Goal: Complete application form: Complete application form

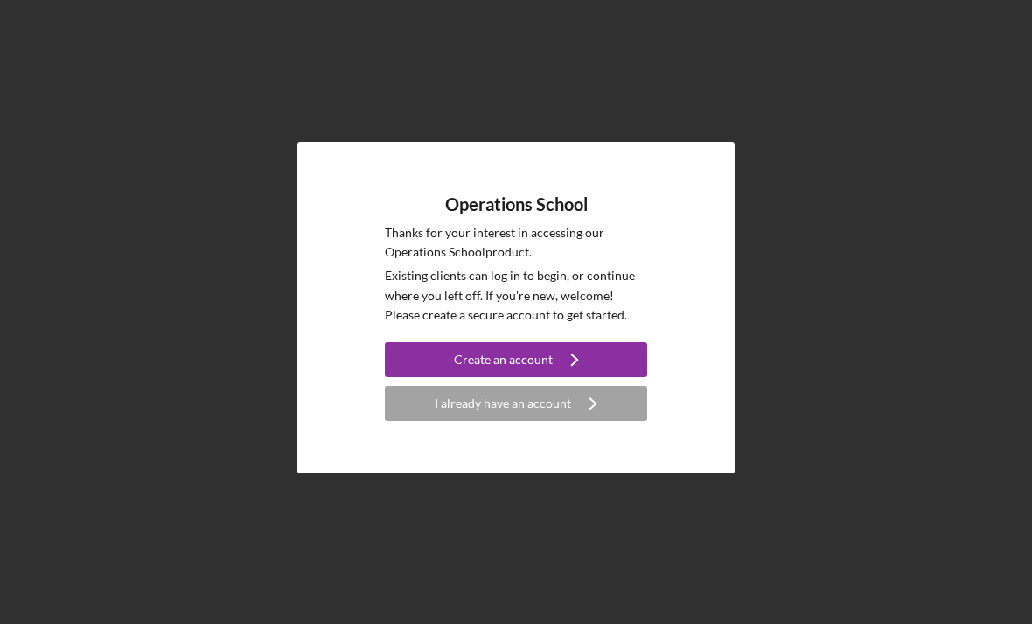
click at [620, 421] on button "I already have an account Icon/Navigate" at bounding box center [516, 403] width 262 height 35
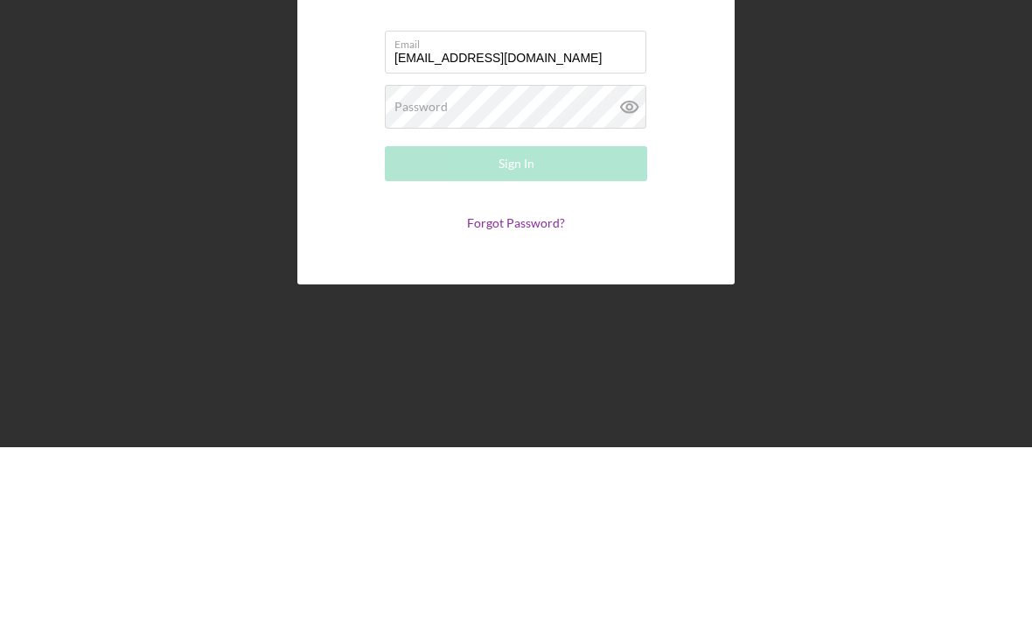
type input "[EMAIL_ADDRESS][DOMAIN_NAME]"
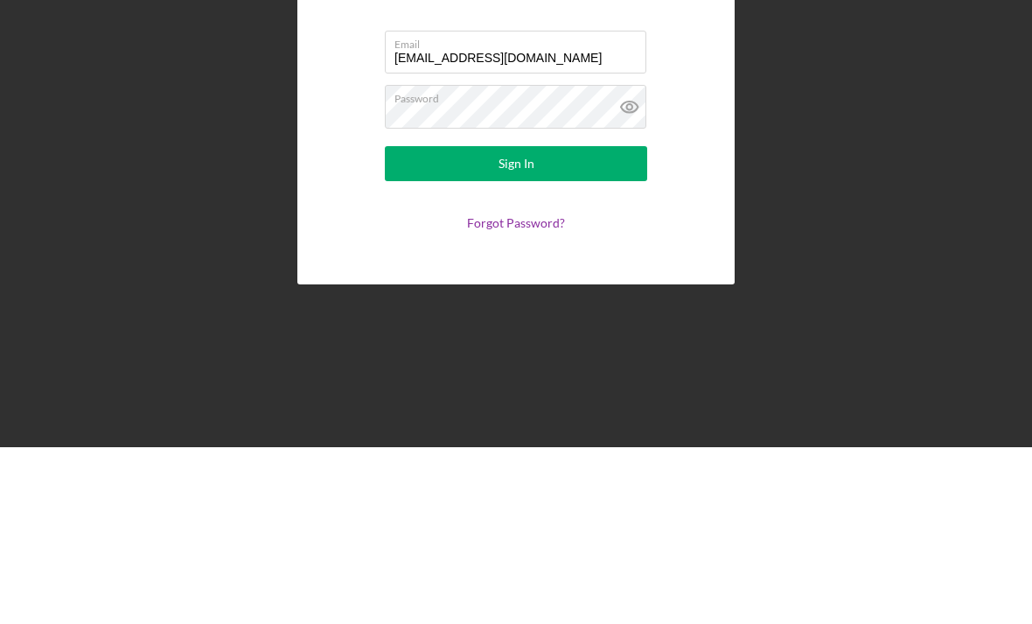
click at [566, 323] on button "Sign In" at bounding box center [516, 340] width 262 height 35
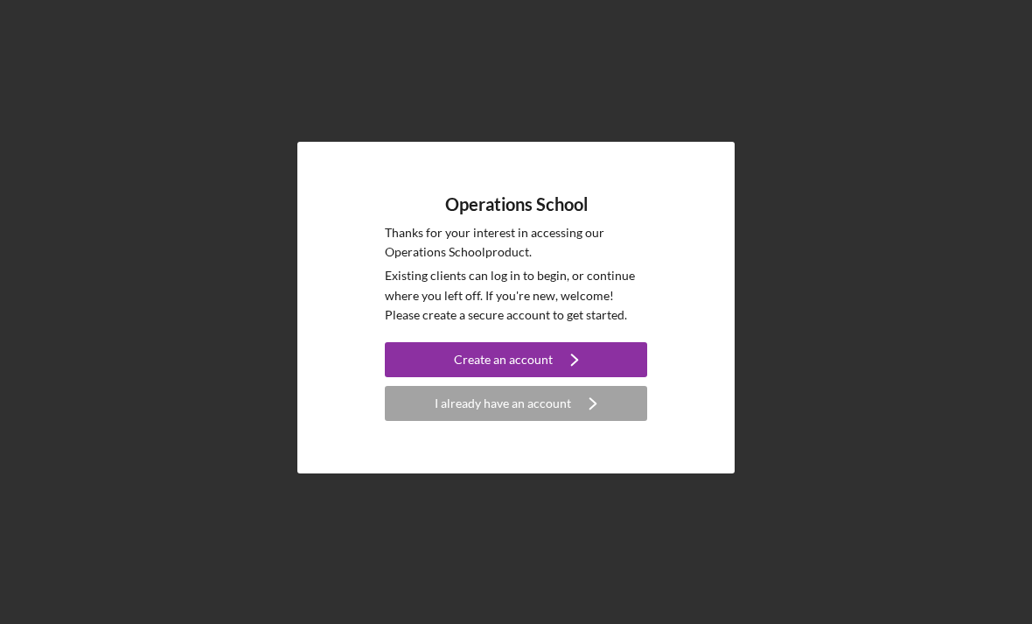
click at [576, 381] on icon "Icon/Navigate" at bounding box center [575, 360] width 44 height 44
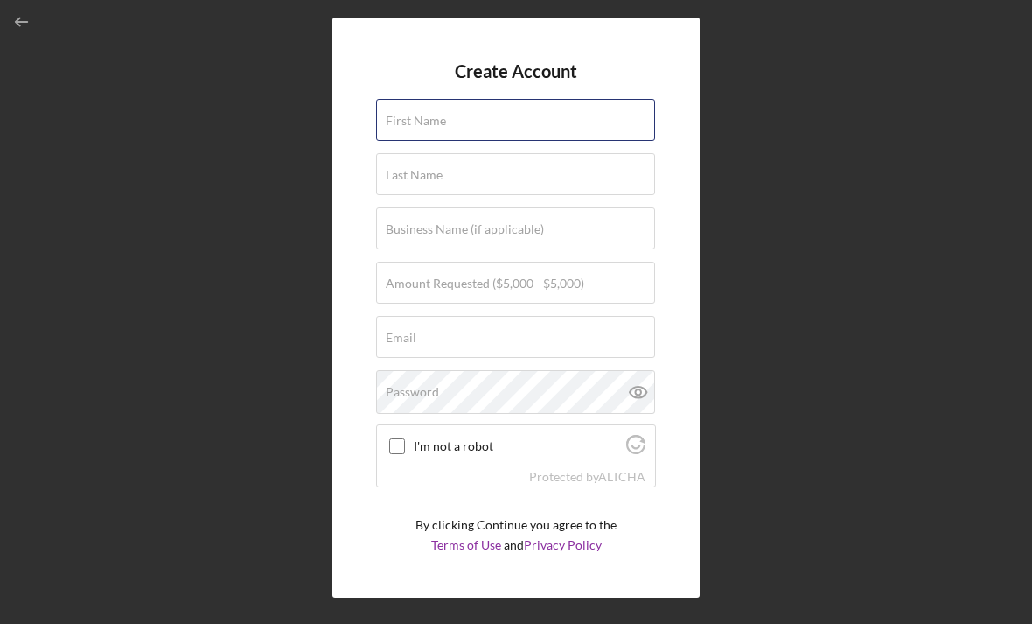
click at [590, 128] on div "First Name" at bounding box center [516, 121] width 280 height 44
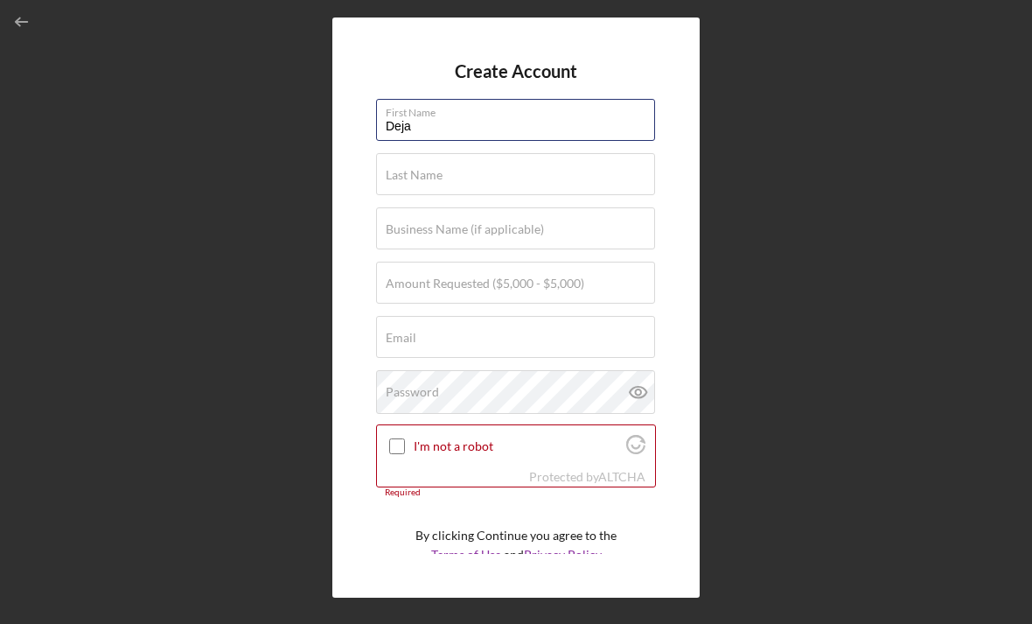
type input "Deja"
click at [523, 193] on input "Last Name" at bounding box center [515, 174] width 279 height 42
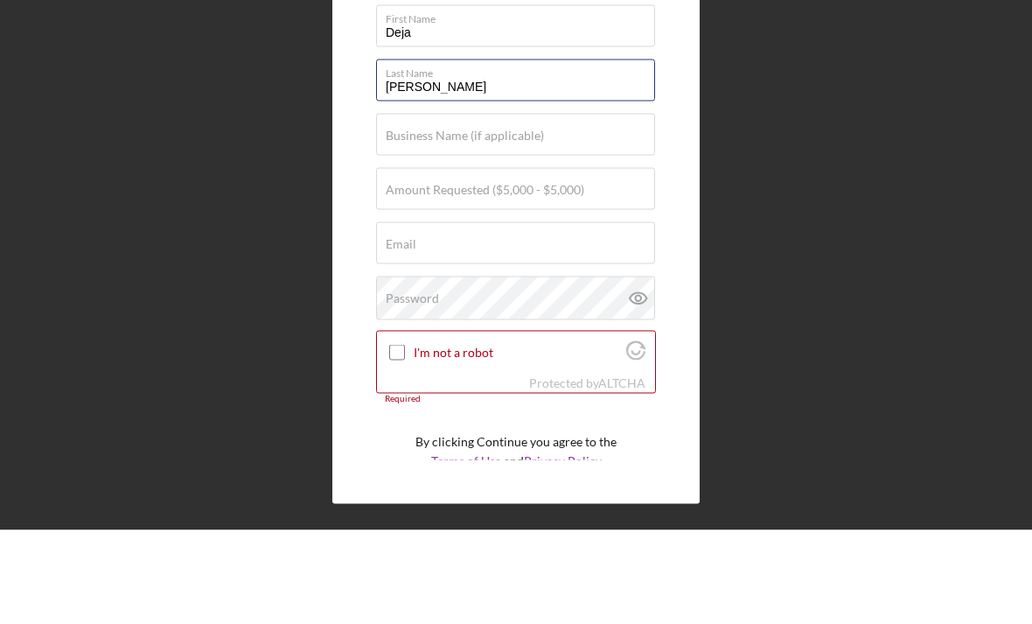
type input "[PERSON_NAME]"
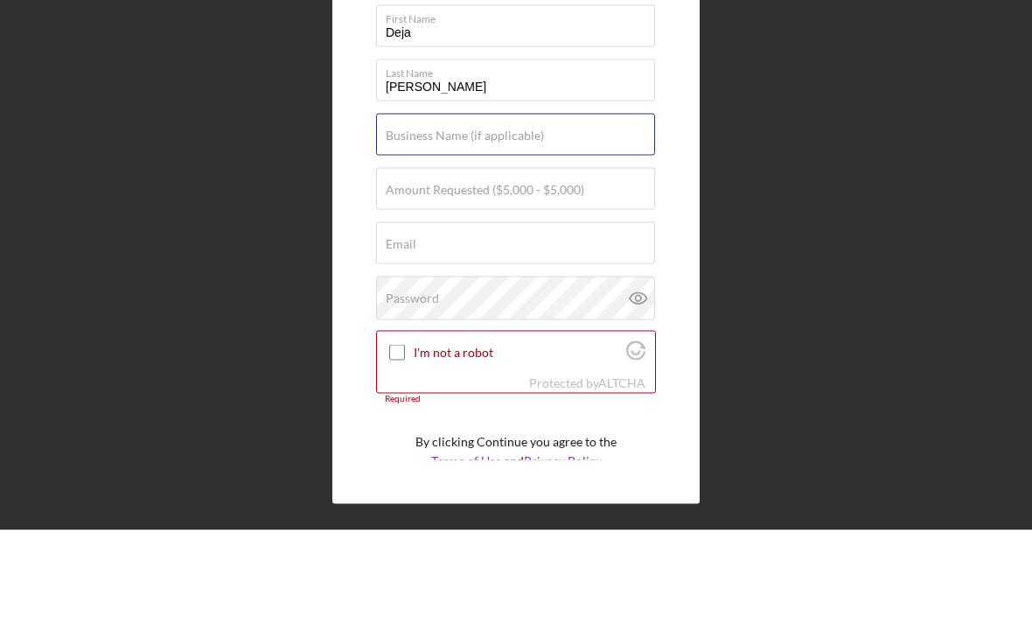
click at [602, 207] on div "Business Name (if applicable)" at bounding box center [516, 229] width 280 height 44
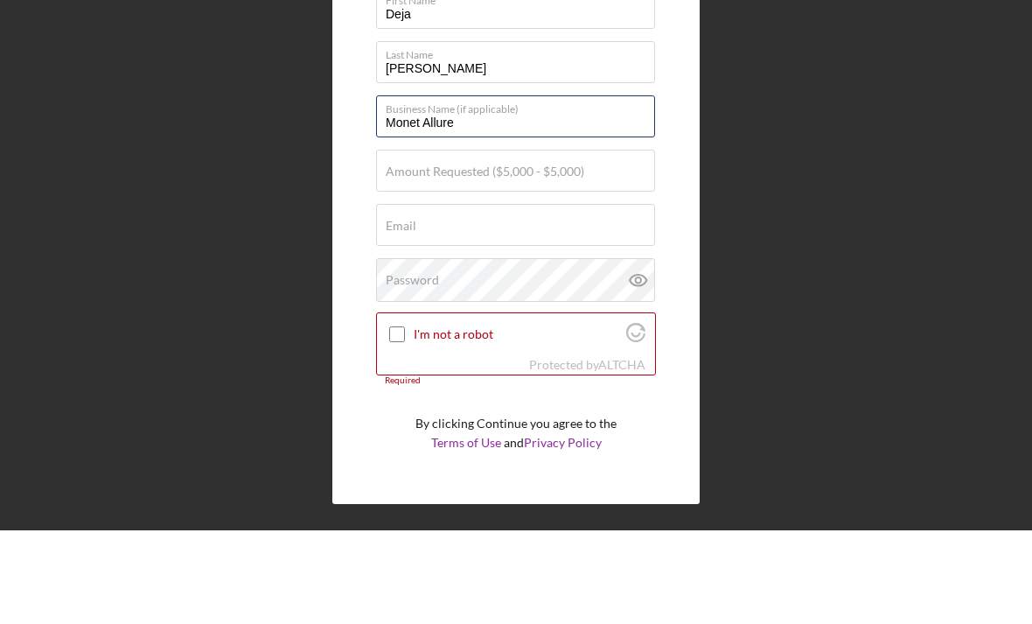
scroll to position [17, 0]
type input "Monet Allure"
click at [606, 244] on div "Amount Requested ($5,000 - $5,000)" at bounding box center [516, 266] width 280 height 44
type input "$5,000"
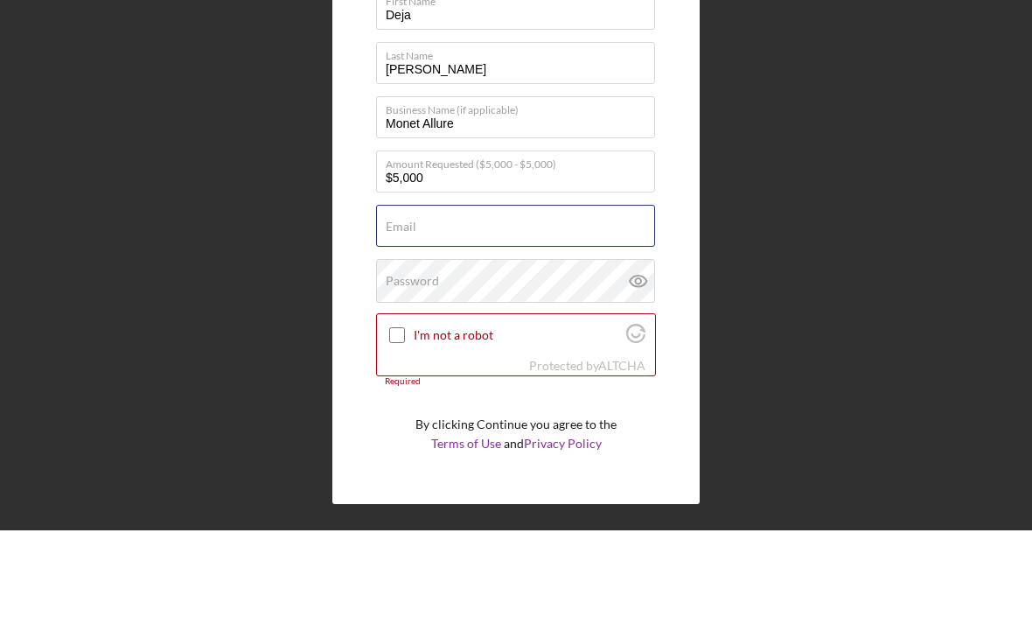
click at [584, 298] on input "Email" at bounding box center [515, 319] width 279 height 42
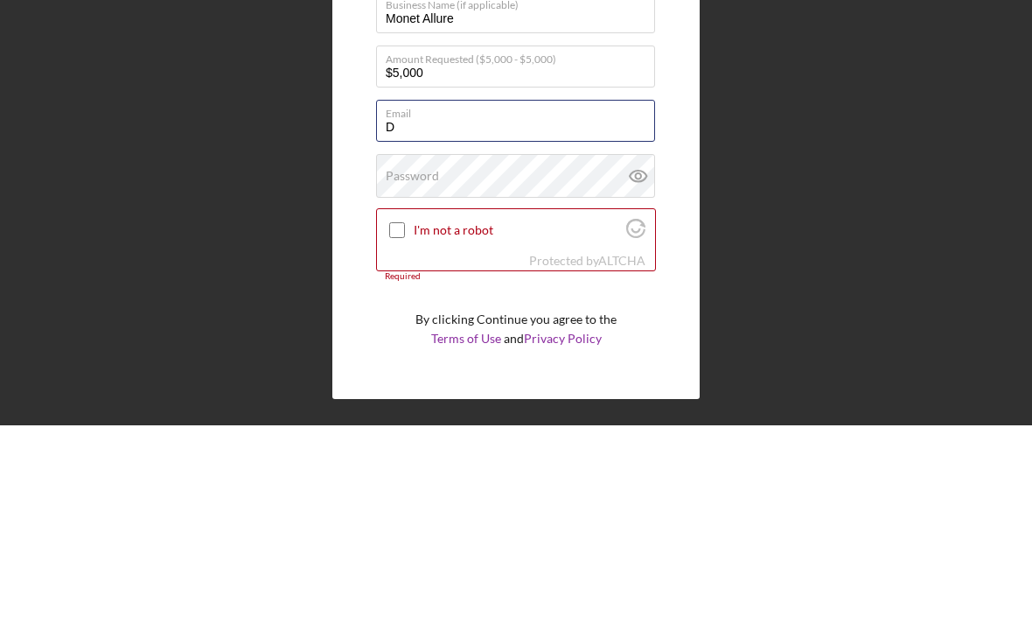
type input "De"
type input "[EMAIL_ADDRESS][DOMAIN_NAME]"
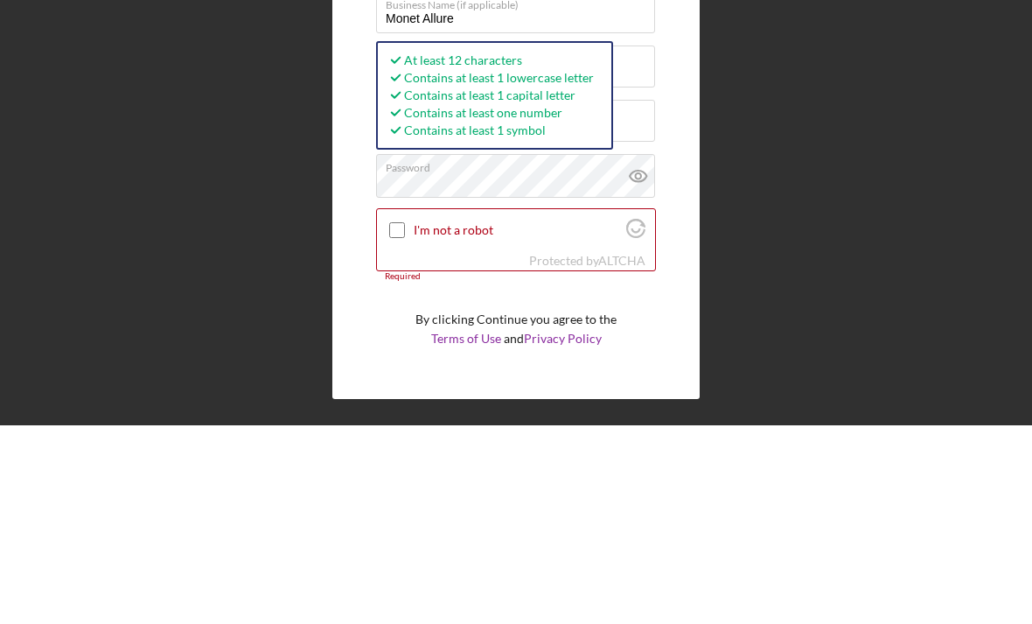
click at [391, 418] on div at bounding box center [397, 428] width 21 height 21
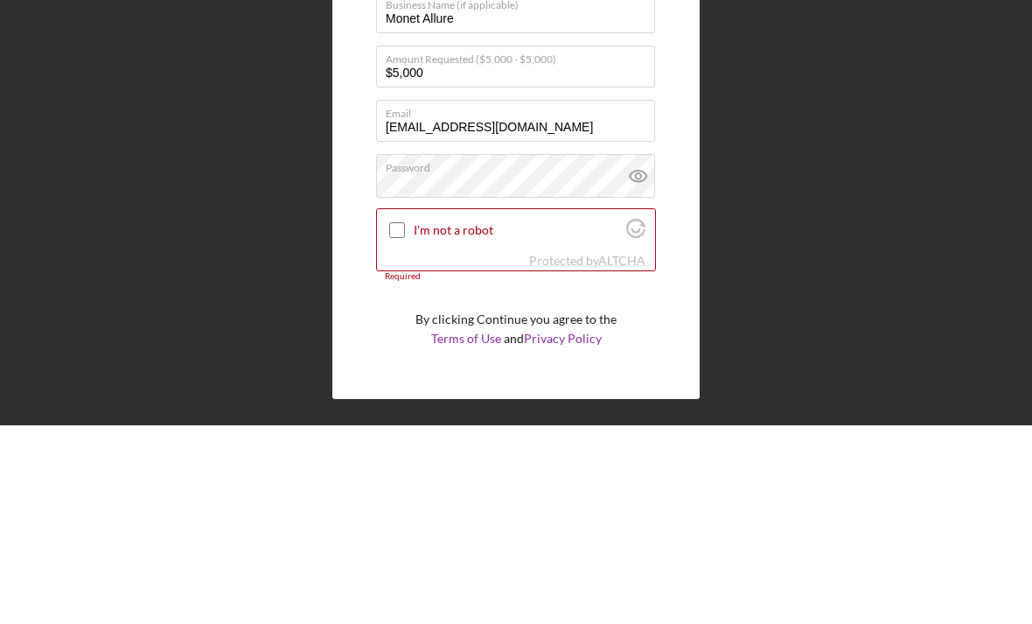
scroll to position [56, 0]
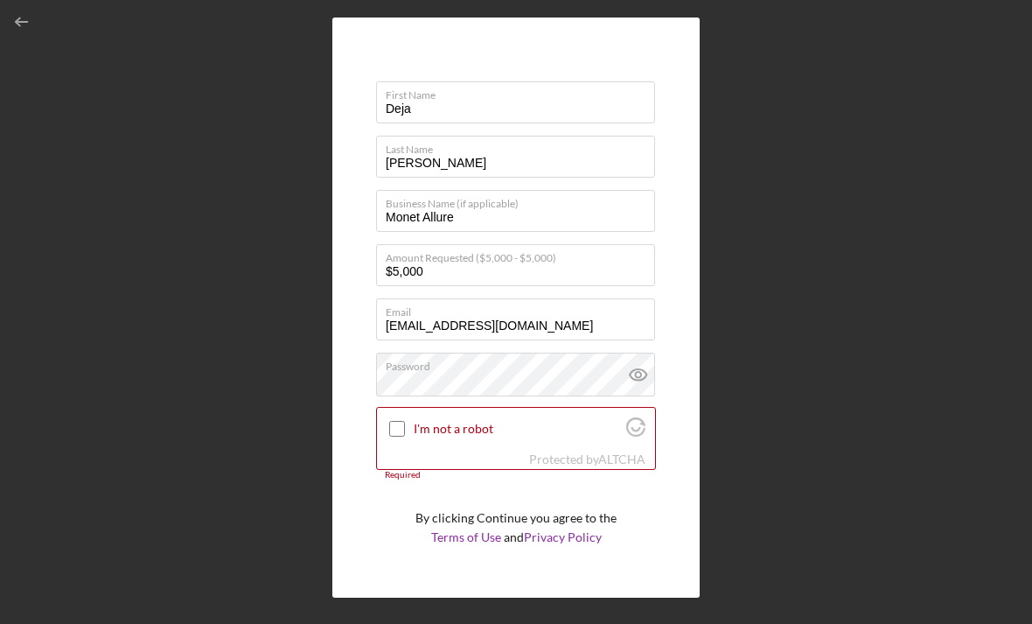
click at [400, 421] on input "I'm not a robot" at bounding box center [397, 429] width 16 height 16
checkbox input "true"
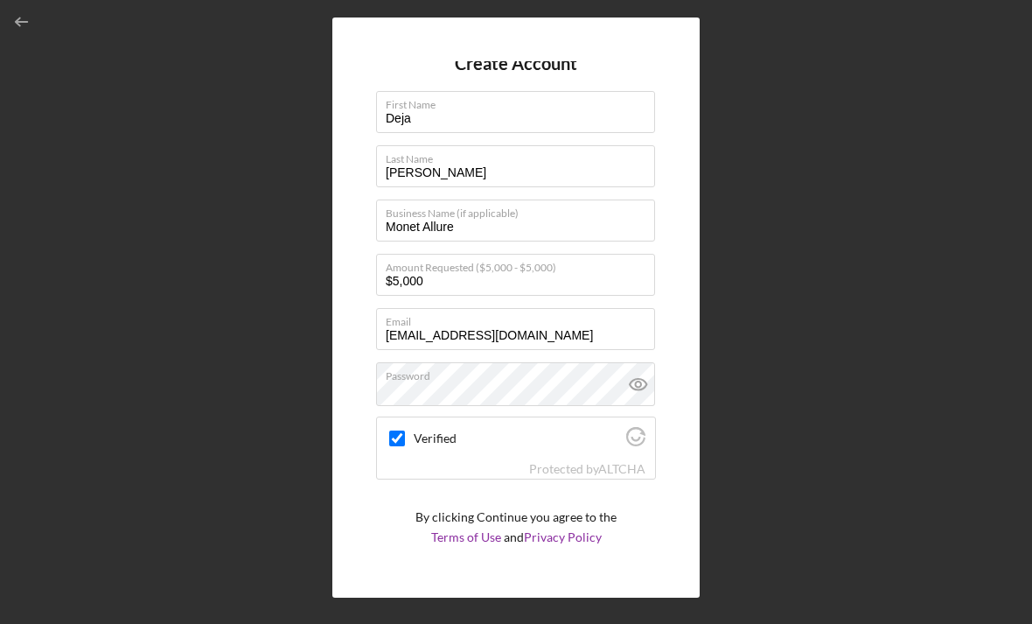
click at [575, 560] on icon "submit" at bounding box center [568, 582] width 44 height 44
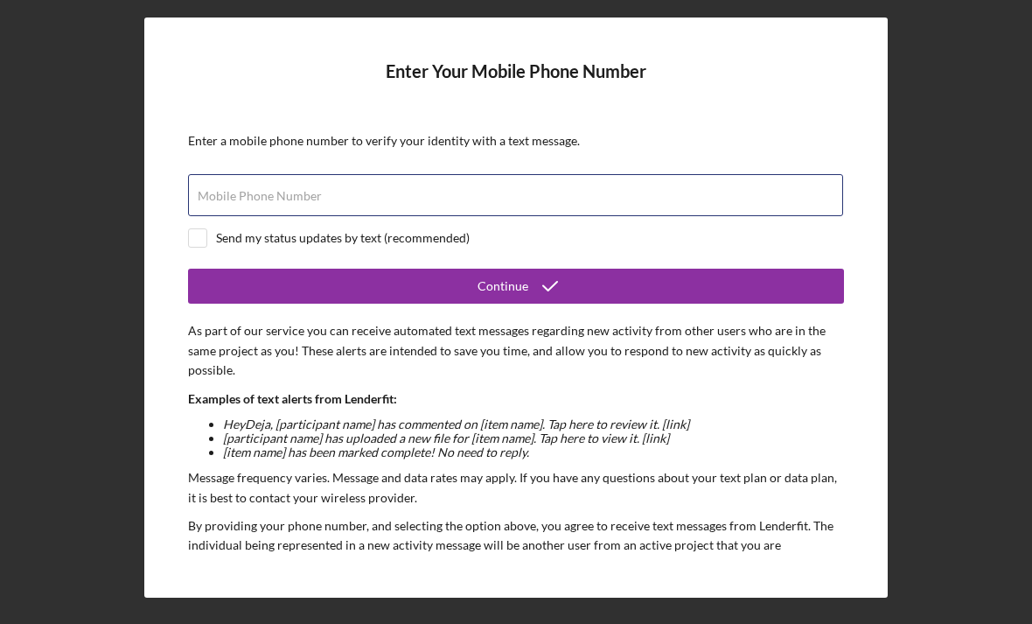
click at [764, 174] on div "Mobile Phone Number" at bounding box center [516, 196] width 656 height 44
type input "[PHONE_NUMBER]"
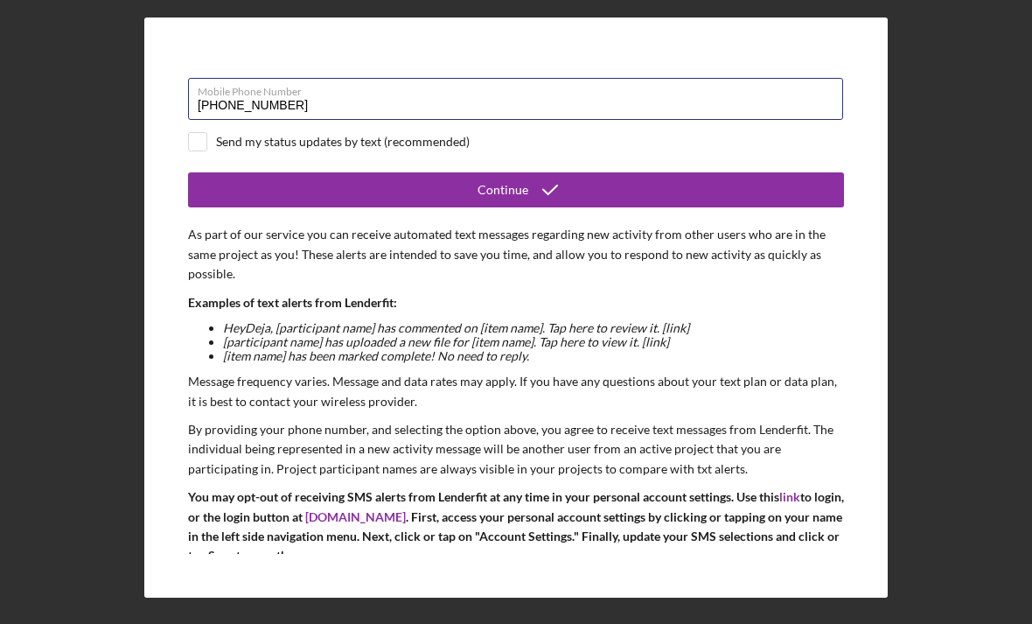
scroll to position [95, 0]
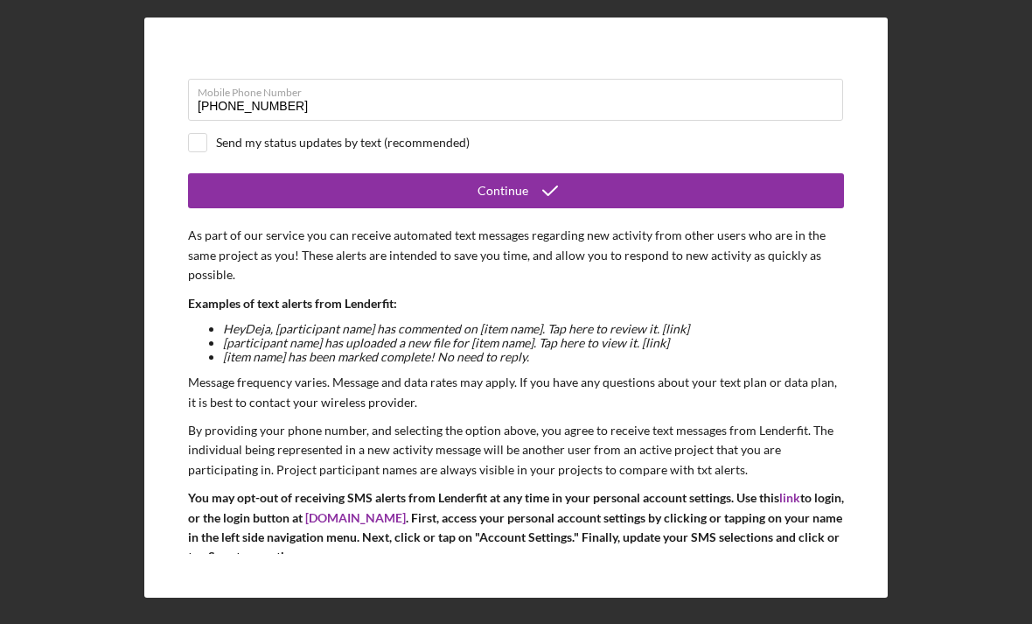
click at [571, 173] on button "Continue" at bounding box center [516, 190] width 656 height 35
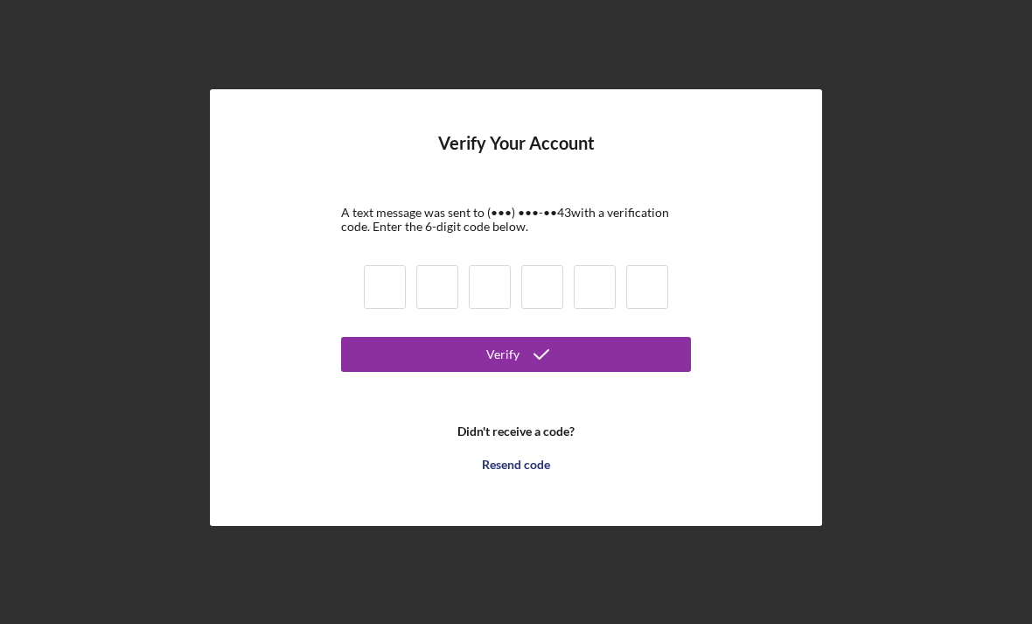
click at [386, 265] on input at bounding box center [385, 287] width 42 height 44
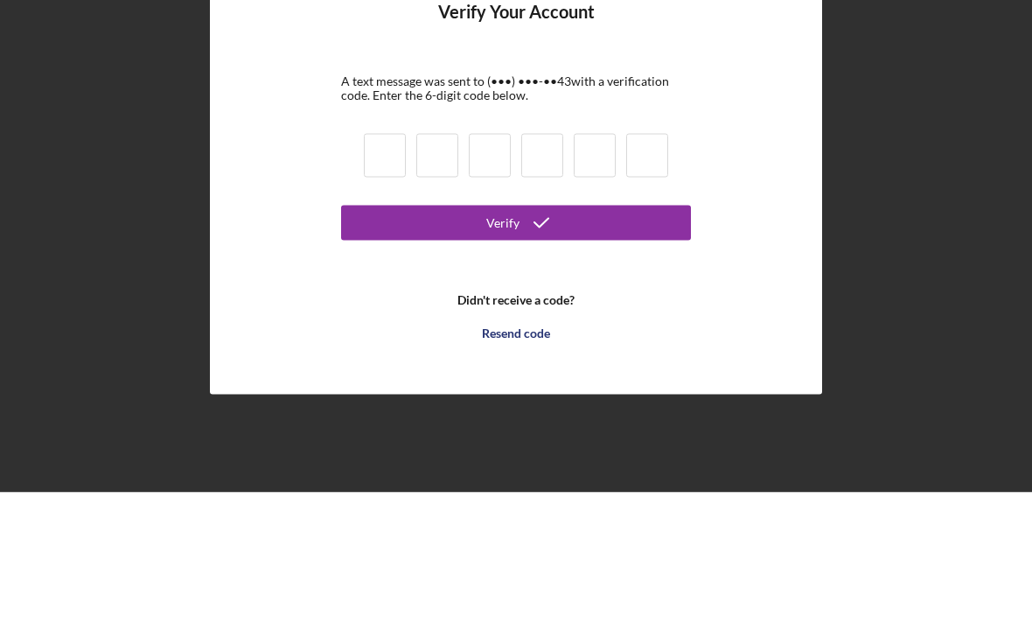
type input "4"
click at [516, 337] on button "Verify" at bounding box center [516, 354] width 350 height 35
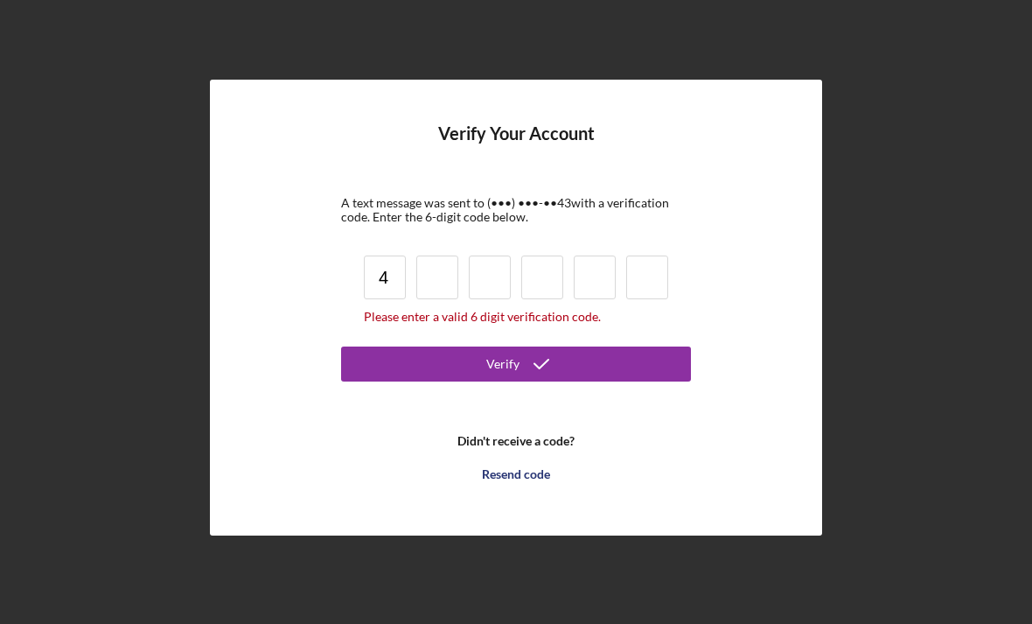
click at [398, 255] on input "4" at bounding box center [385, 277] width 42 height 44
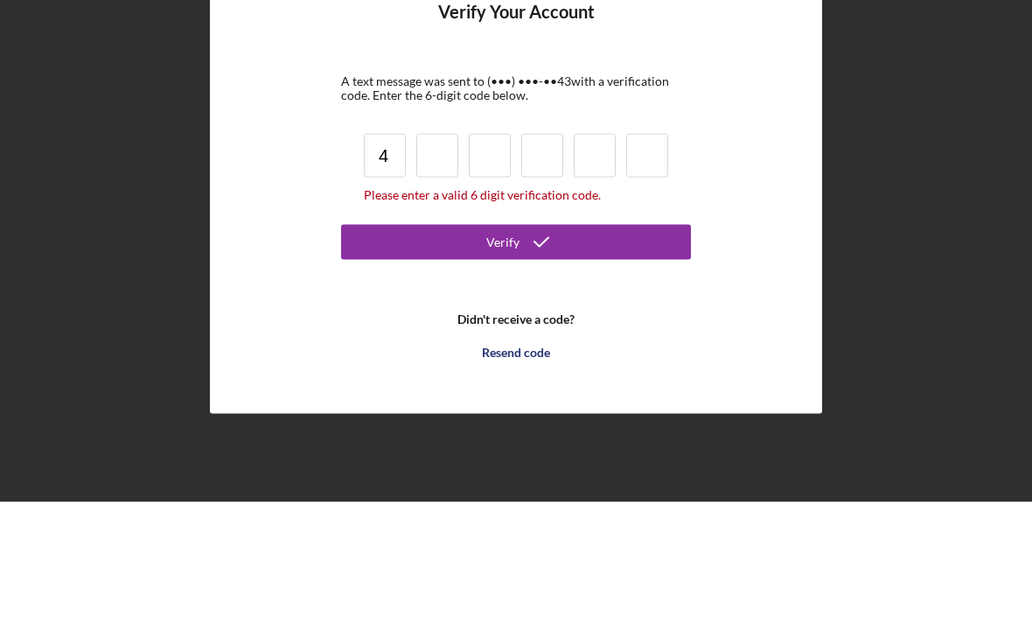
click at [444, 255] on input at bounding box center [437, 277] width 42 height 44
type input "7"
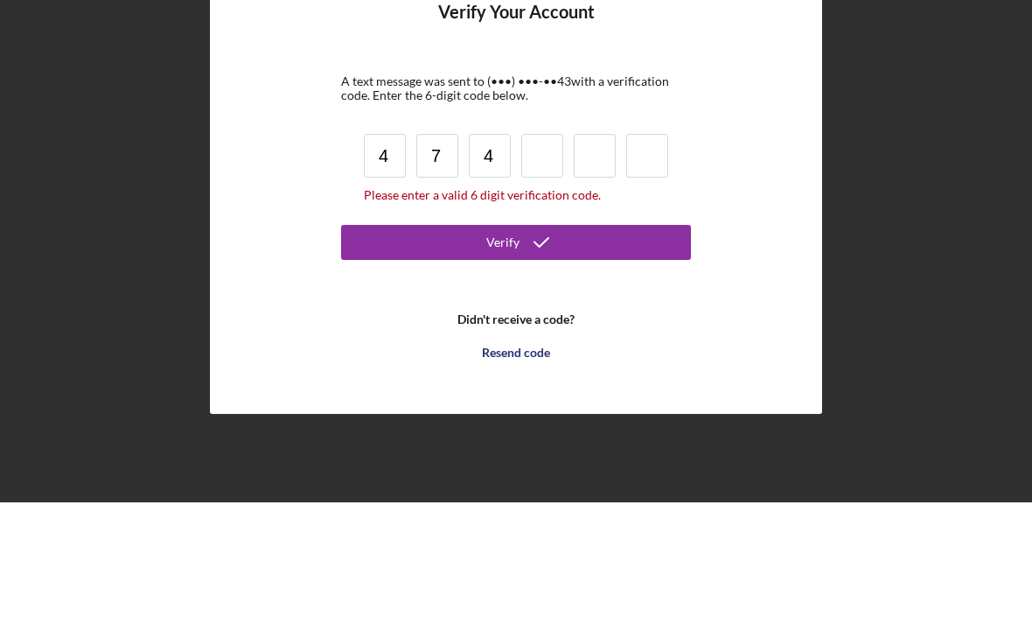
type input "4"
click at [497, 255] on input "4" at bounding box center [490, 277] width 42 height 44
type input "7"
type input "9"
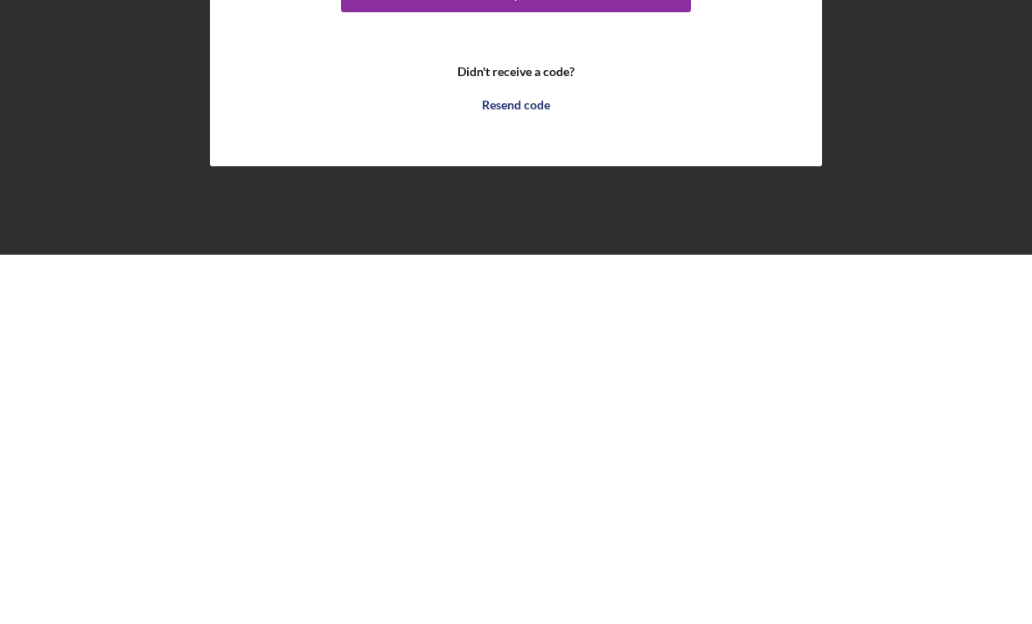
scroll to position [56, 0]
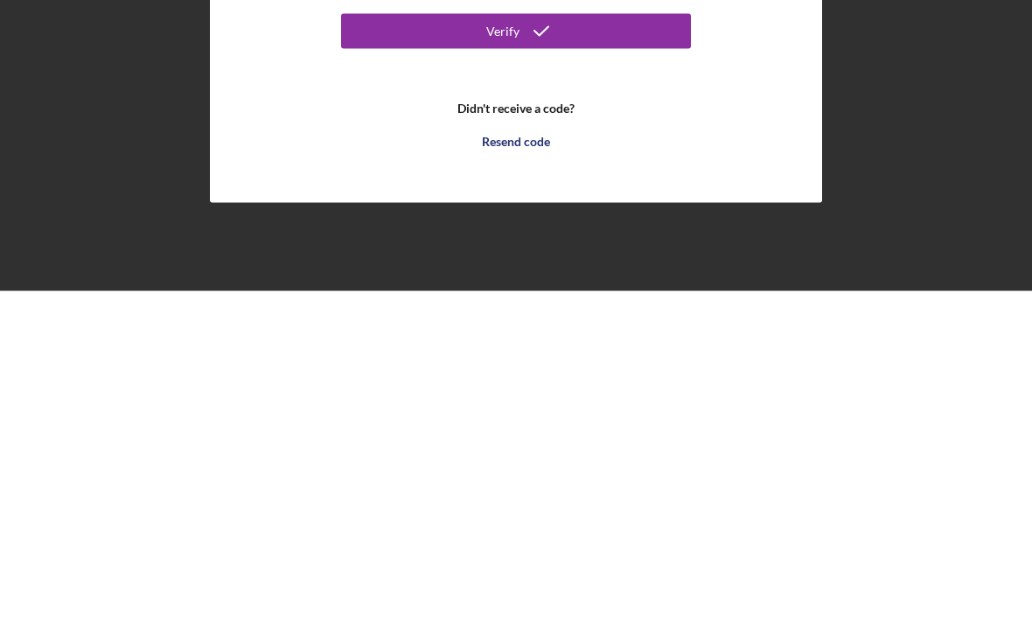
click at [532, 457] on div "Resend code" at bounding box center [516, 474] width 68 height 35
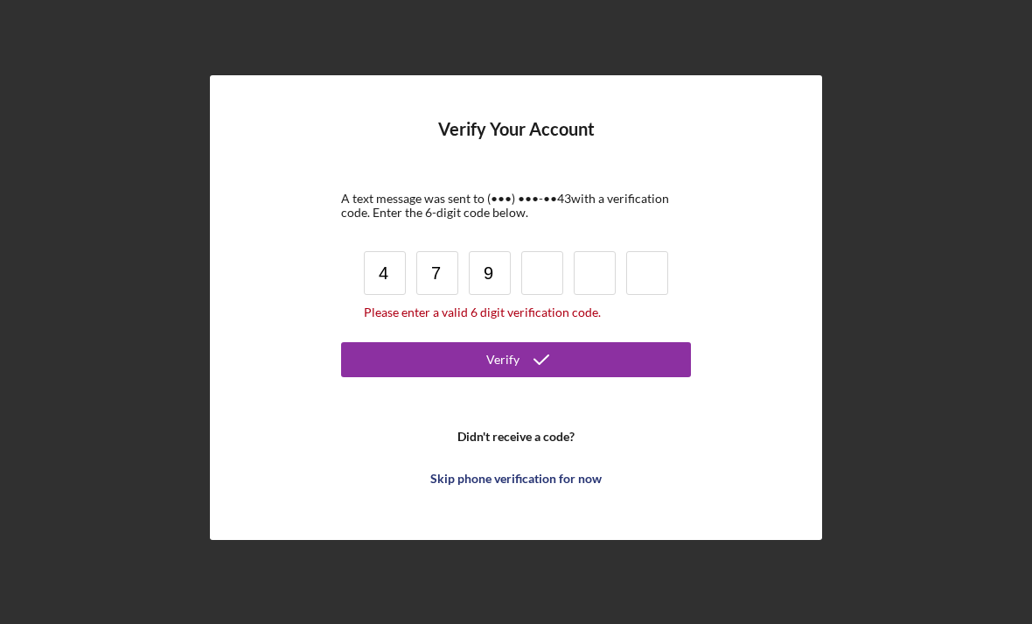
click at [500, 265] on input "9" at bounding box center [490, 273] width 42 height 44
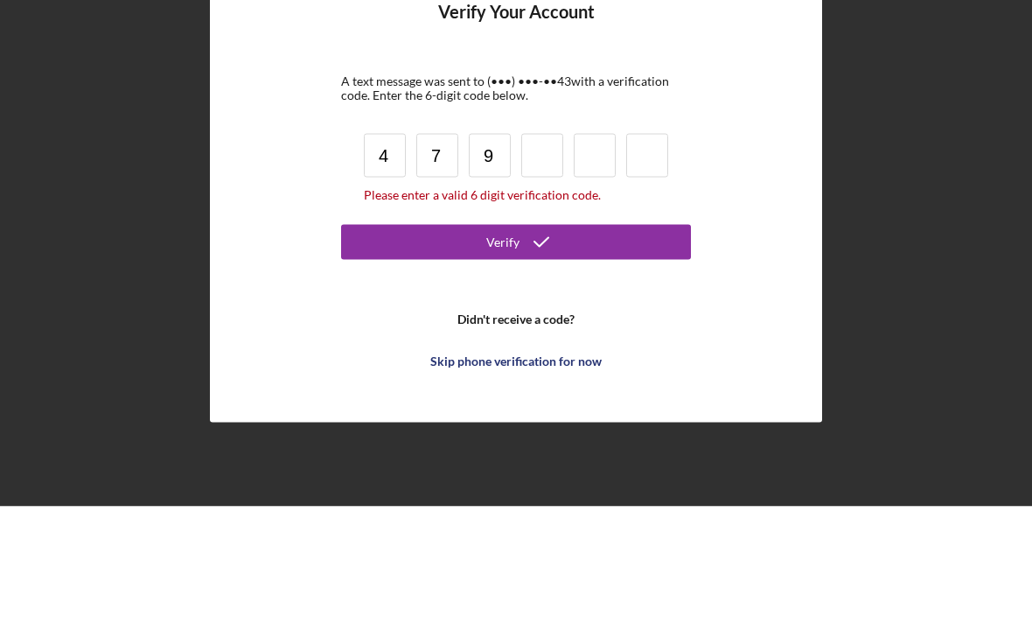
click at [547, 251] on input at bounding box center [542, 273] width 42 height 44
type input "4"
type input "0"
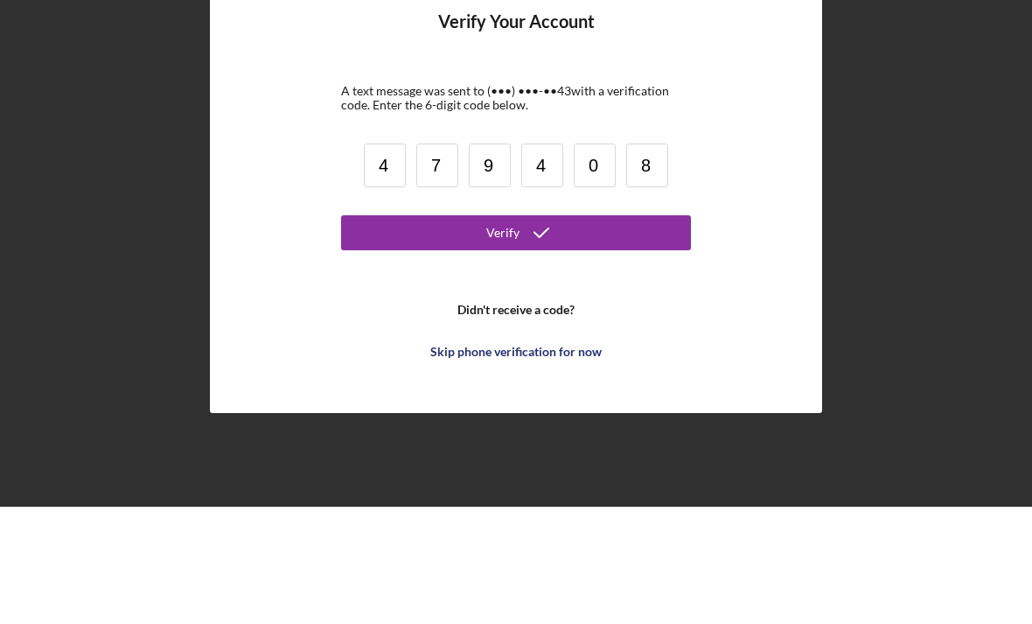
type input "8"
click at [612, 332] on button "Verify" at bounding box center [516, 349] width 350 height 35
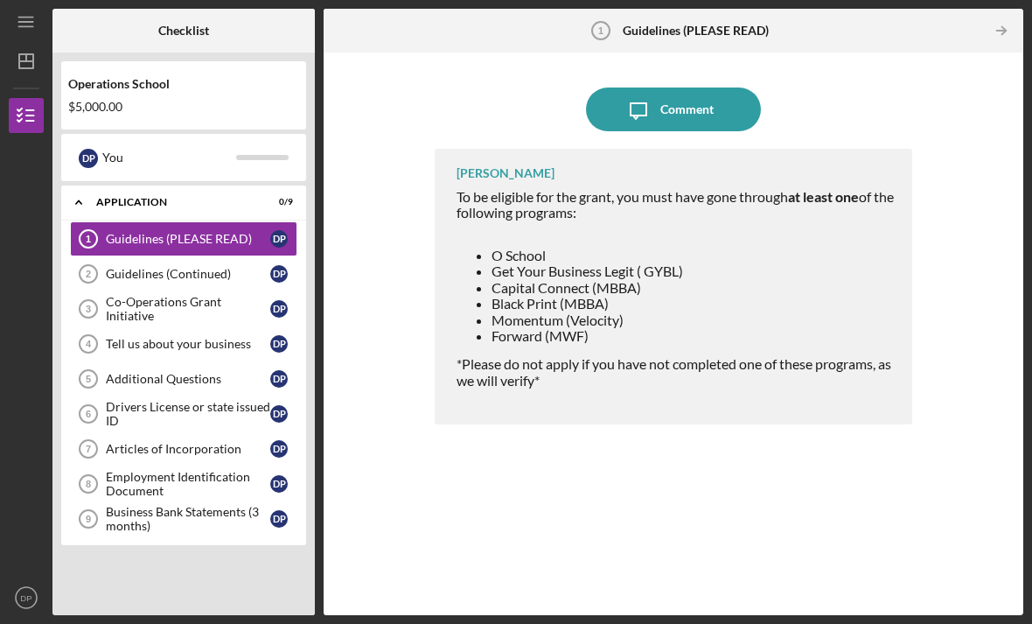
click at [217, 256] on link "Guidelines (Continued) 2 Guidelines (Continued) D P" at bounding box center [183, 273] width 227 height 35
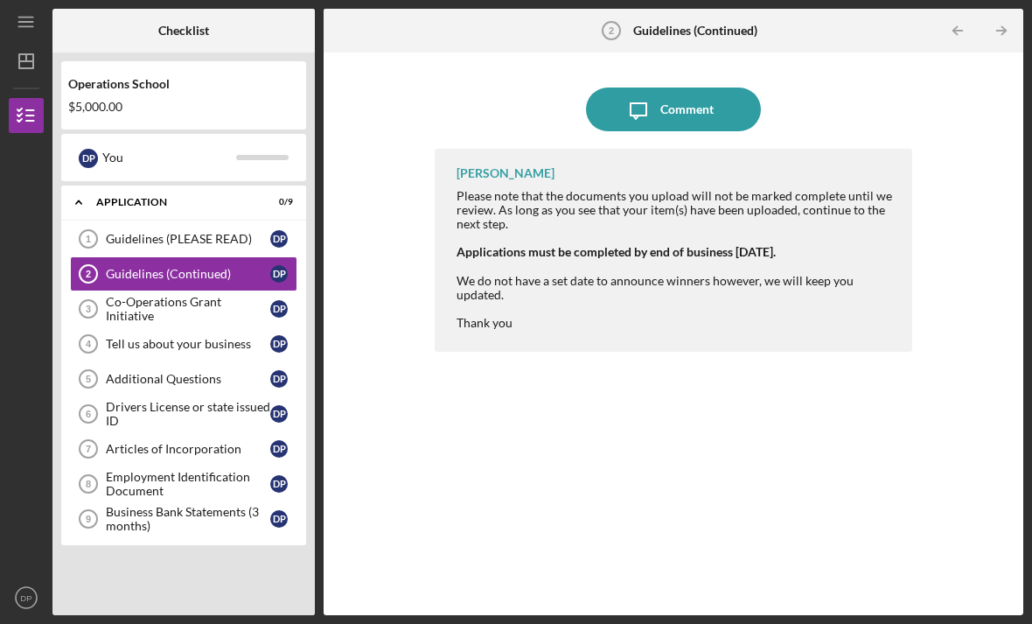
click at [187, 291] on link "Co-Operations Grant Initiative 3 Co-Operations Grant Initiative D P" at bounding box center [183, 308] width 227 height 35
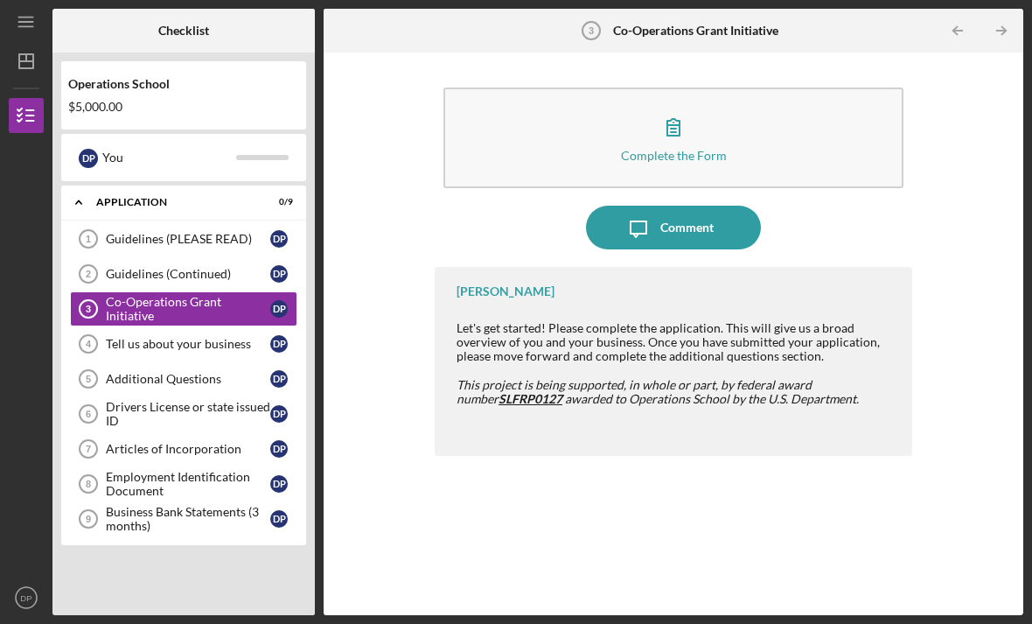
click at [217, 337] on div "Tell us about your business" at bounding box center [188, 344] width 164 height 14
